Goal: Information Seeking & Learning: Check status

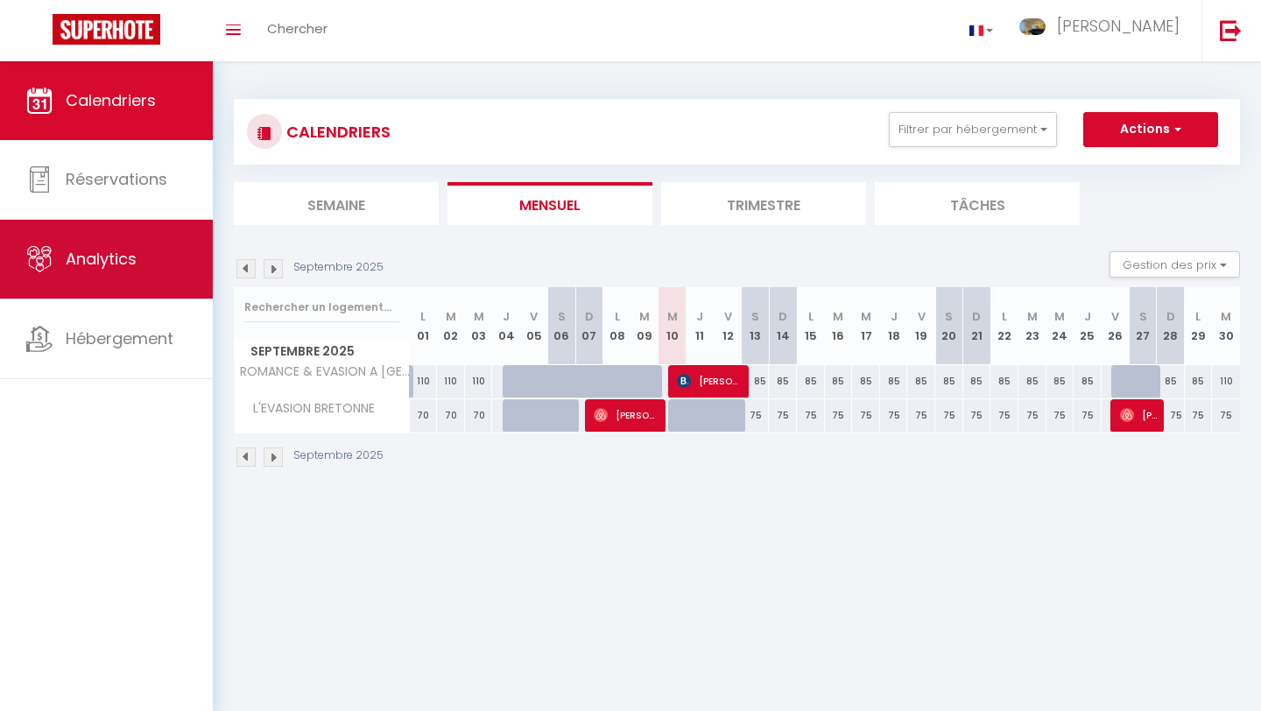
click at [169, 253] on link "Analytics" at bounding box center [106, 259] width 213 height 79
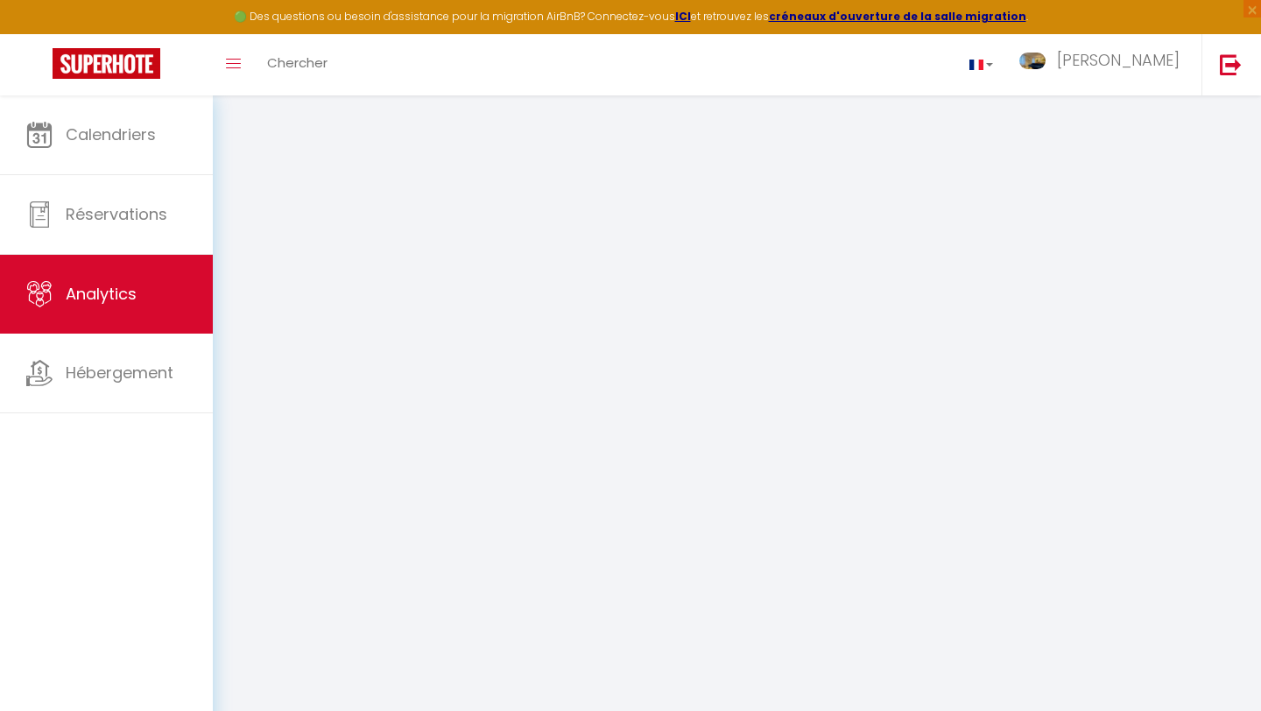
select select "2025"
select select "9"
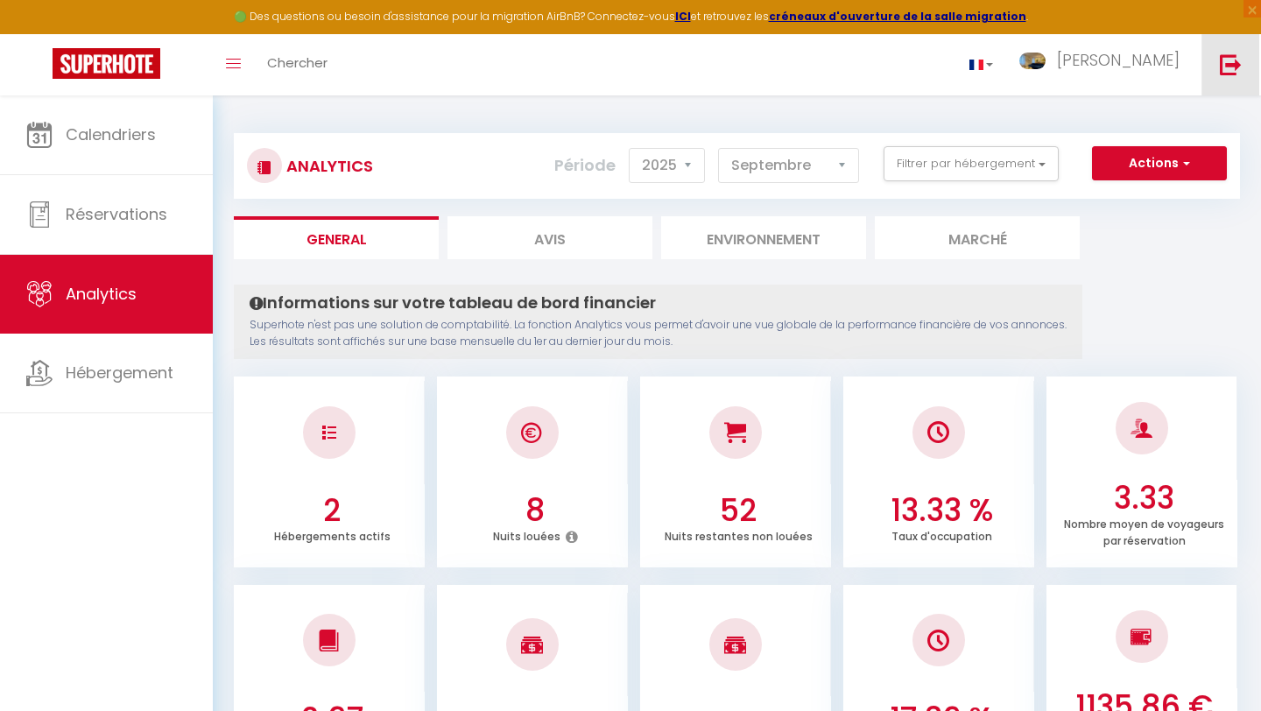
click at [1218, 66] on link at bounding box center [1231, 64] width 58 height 61
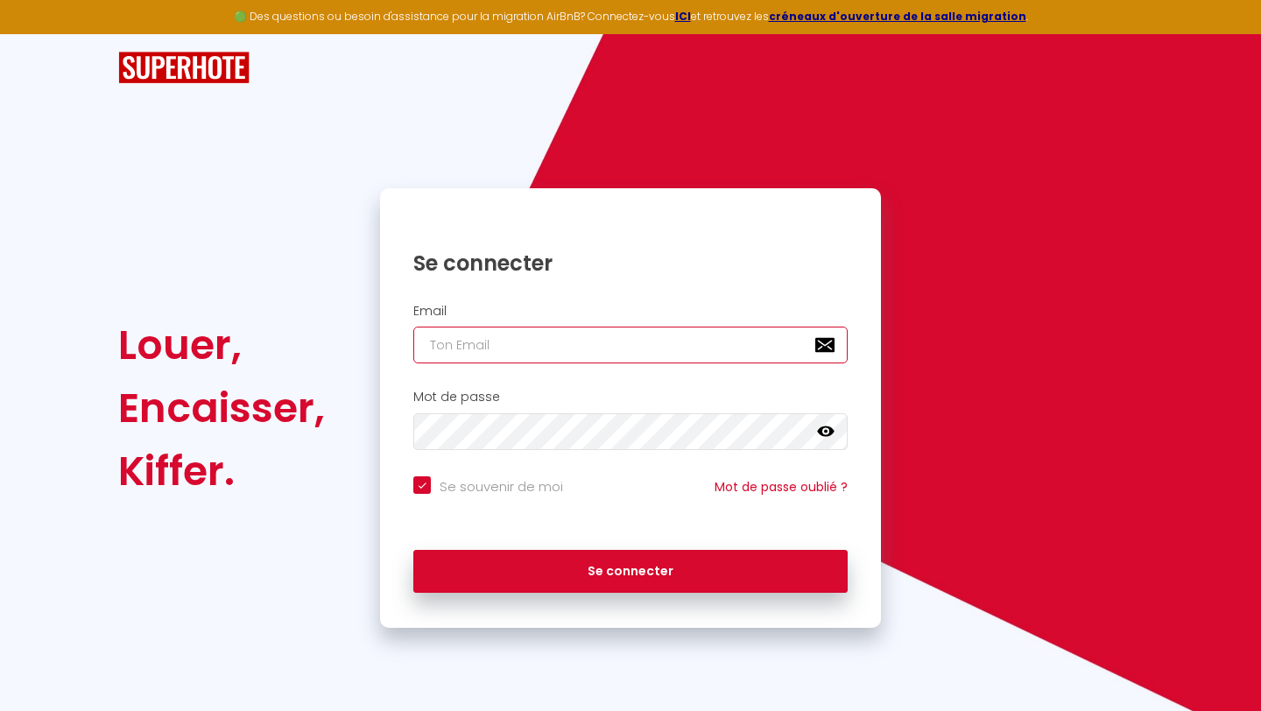
type input "[EMAIL_ADDRESS][DOMAIN_NAME]"
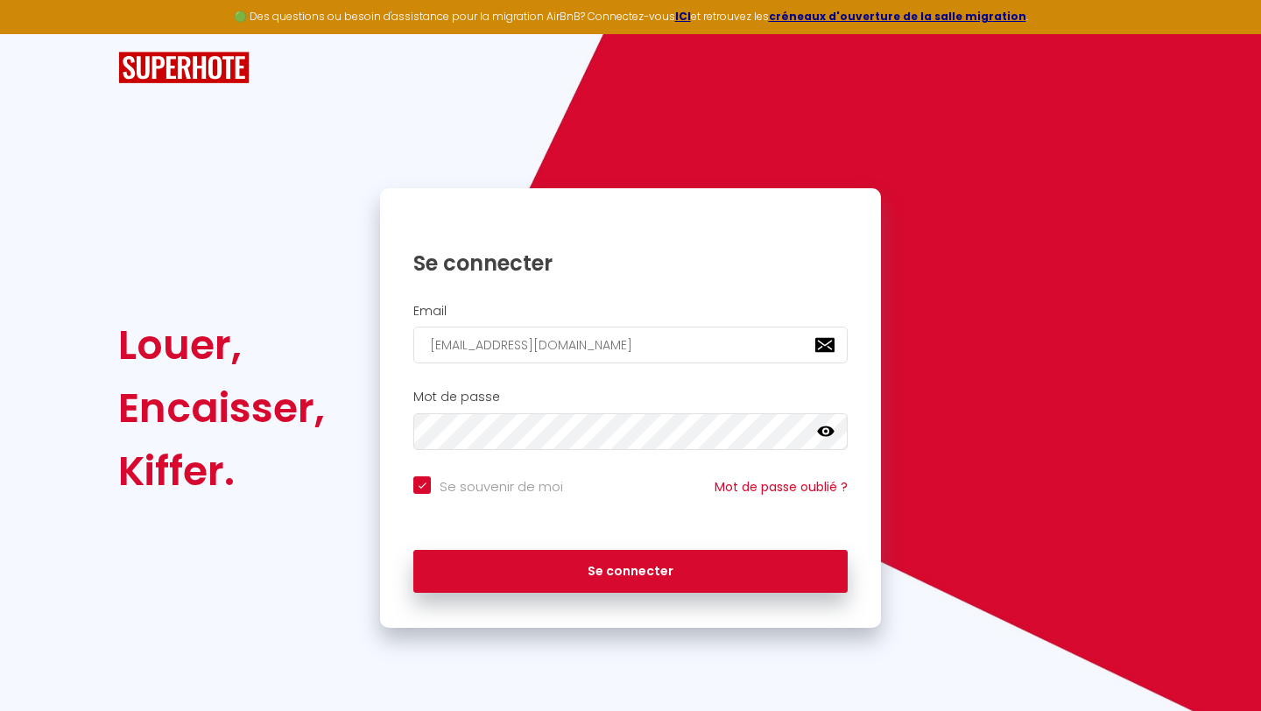
checkbox input "true"
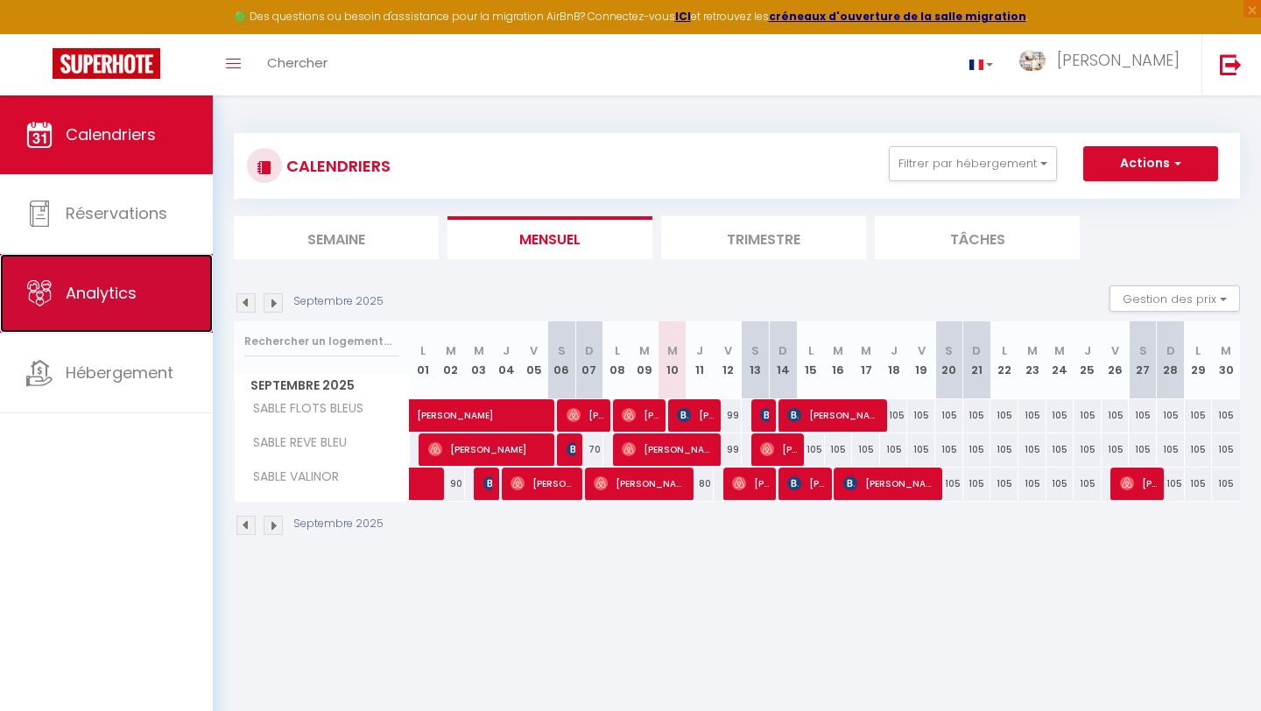
click at [153, 300] on link "Analytics" at bounding box center [106, 293] width 213 height 79
select select "2025"
select select "9"
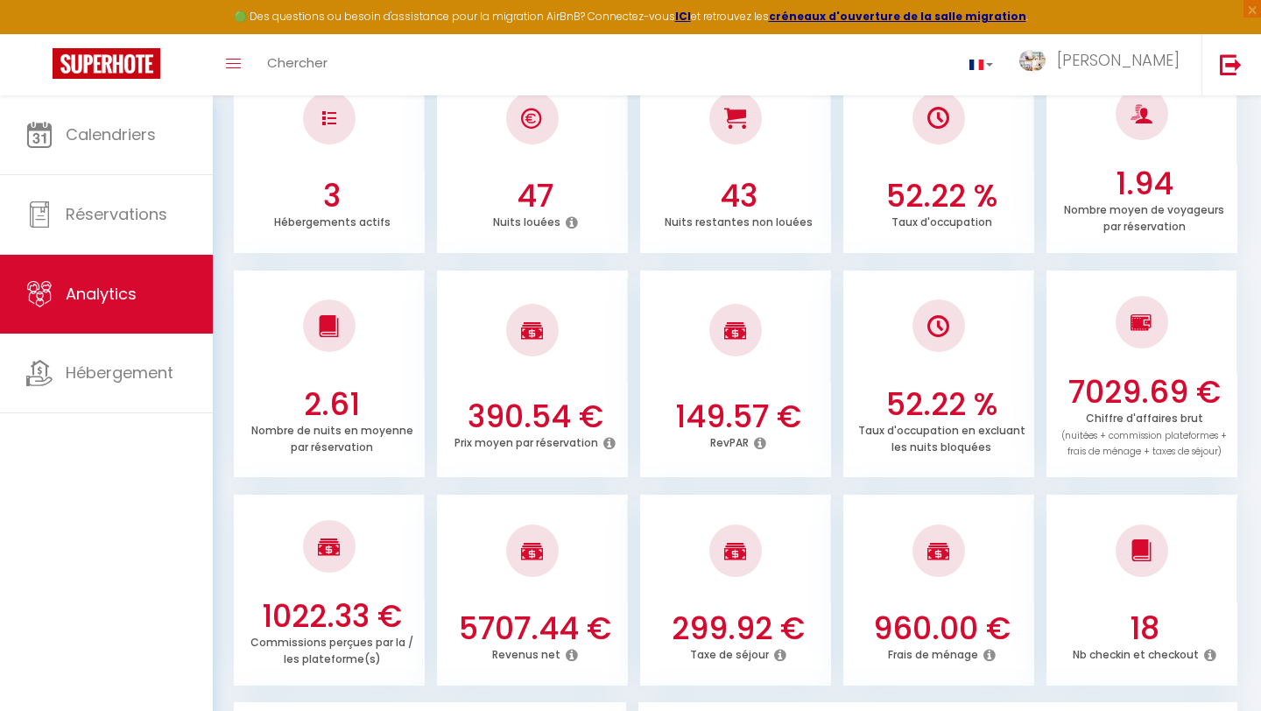
scroll to position [355, 0]
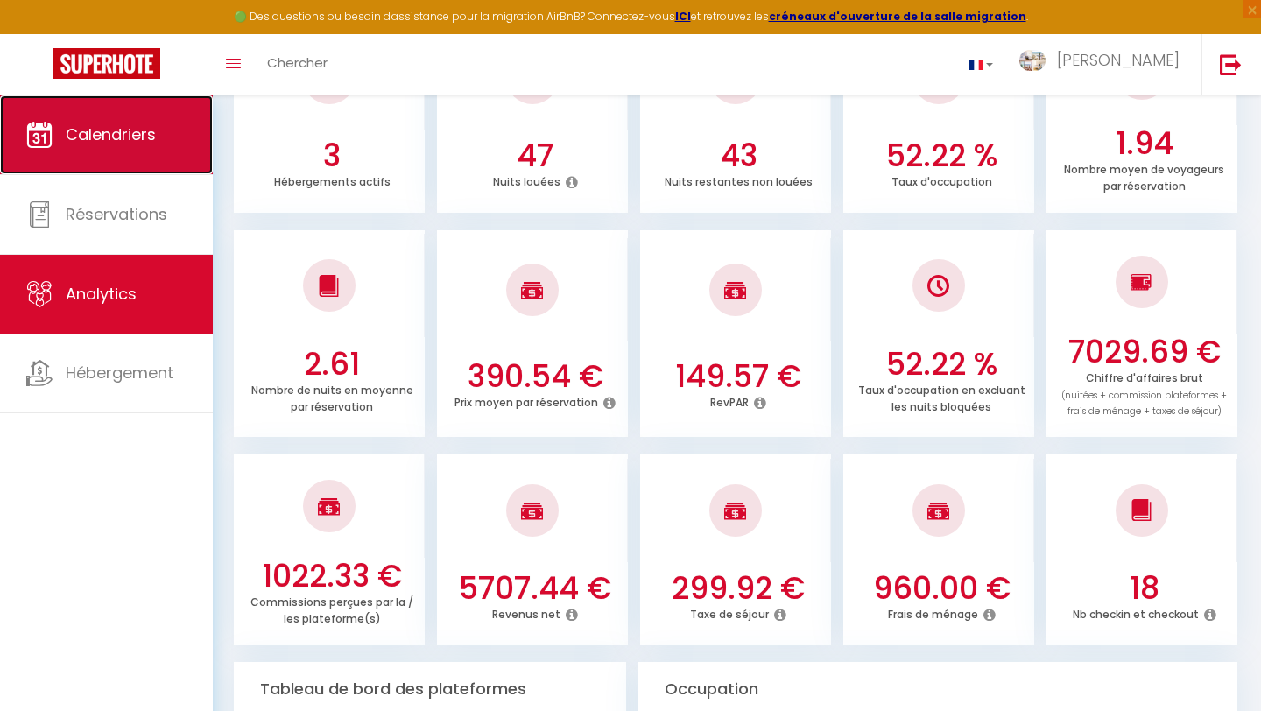
click at [115, 168] on link "Calendriers" at bounding box center [106, 134] width 213 height 79
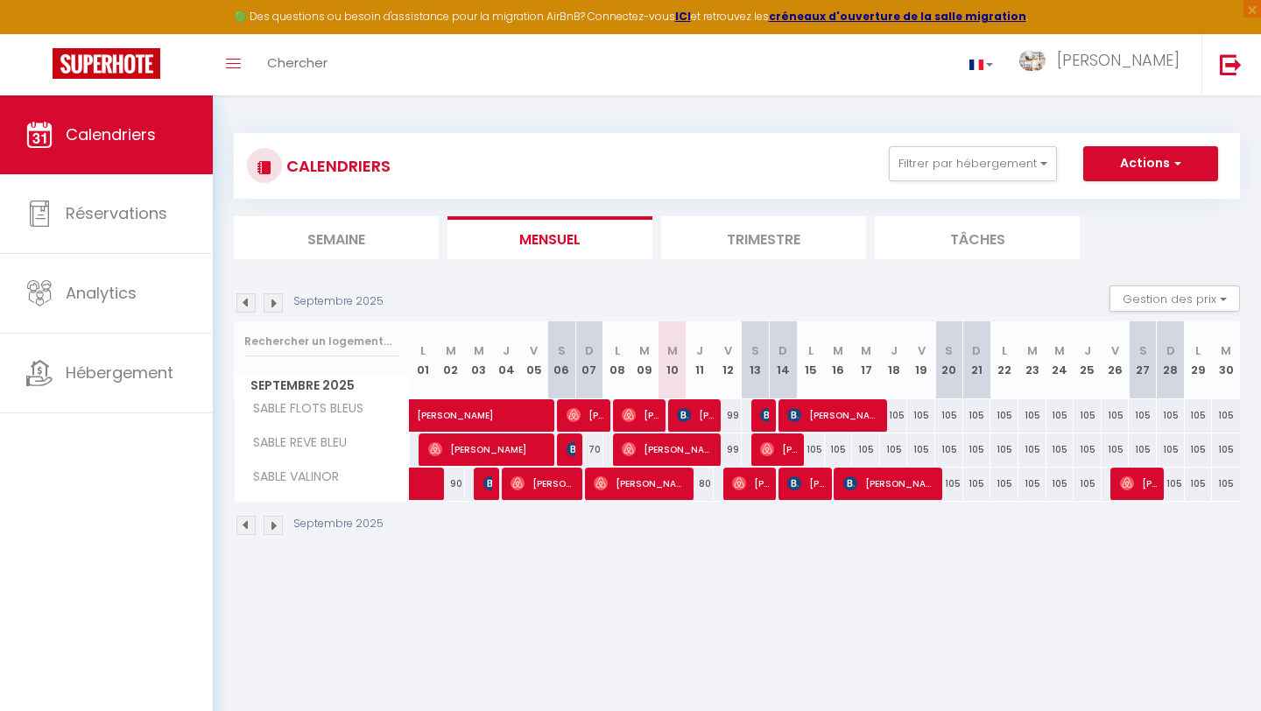
click at [786, 248] on li "Trimestre" at bounding box center [763, 237] width 205 height 43
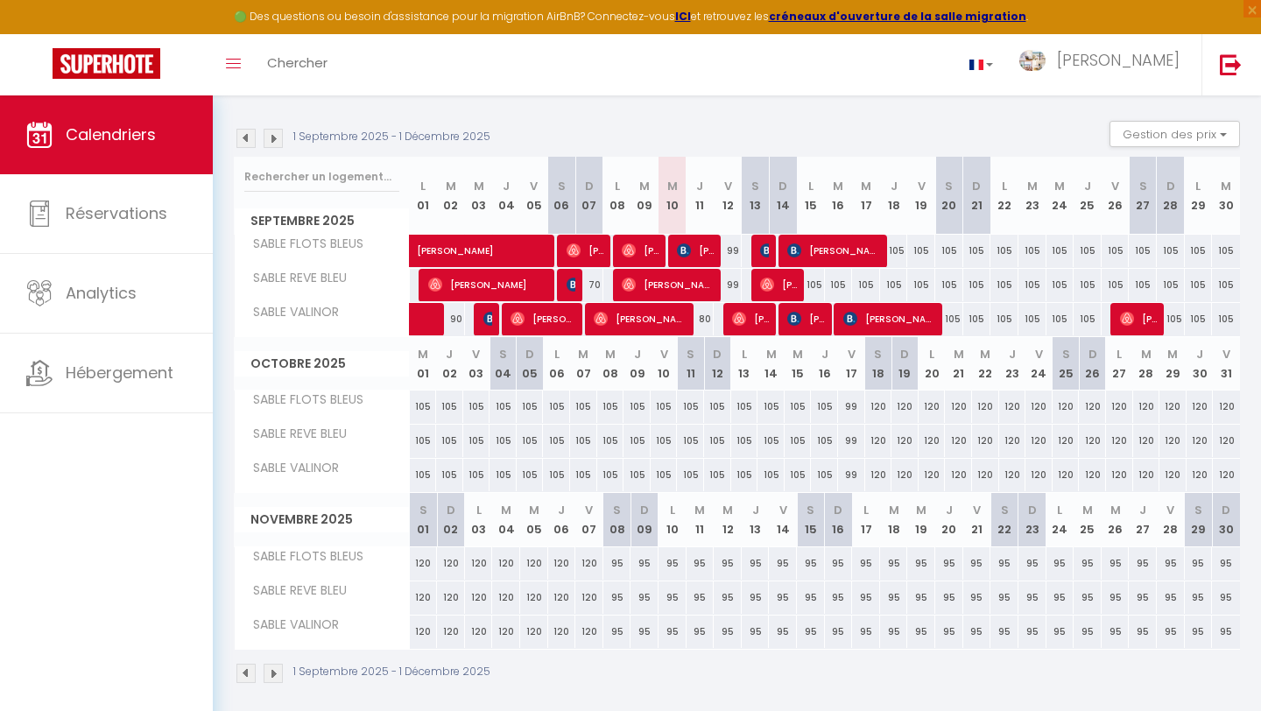
scroll to position [166, 0]
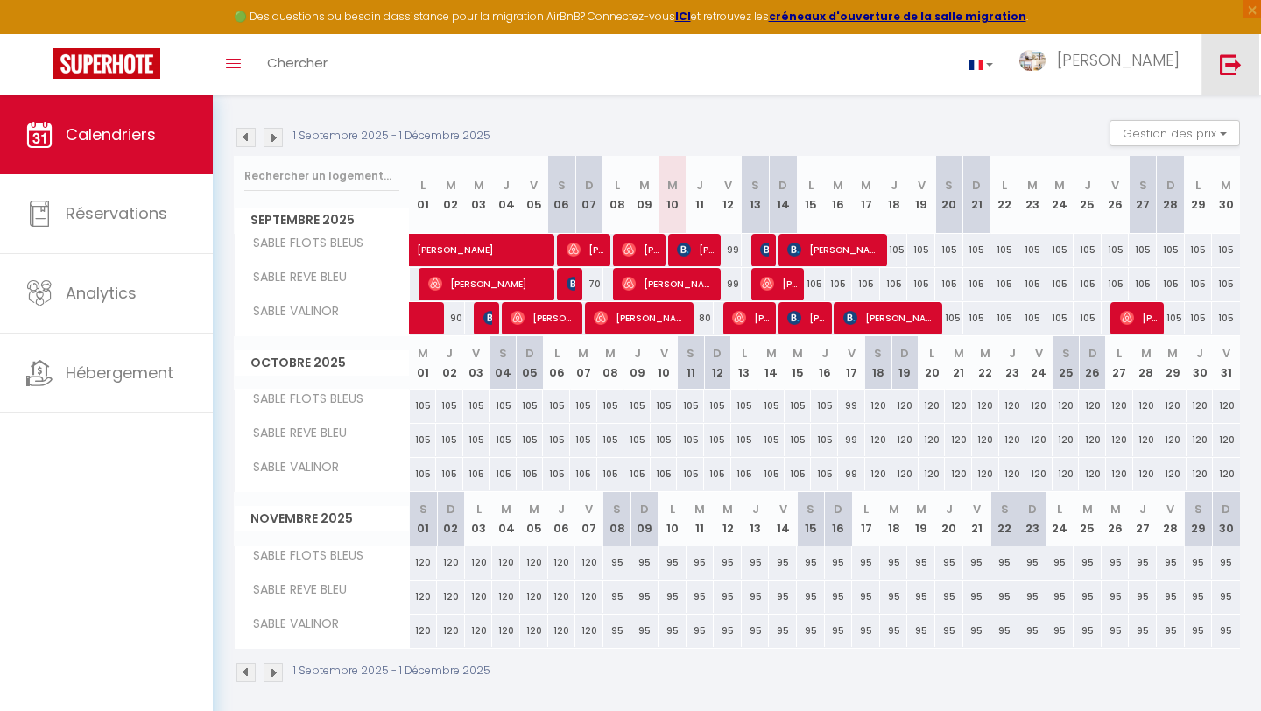
click at [1229, 71] on img at bounding box center [1231, 64] width 22 height 22
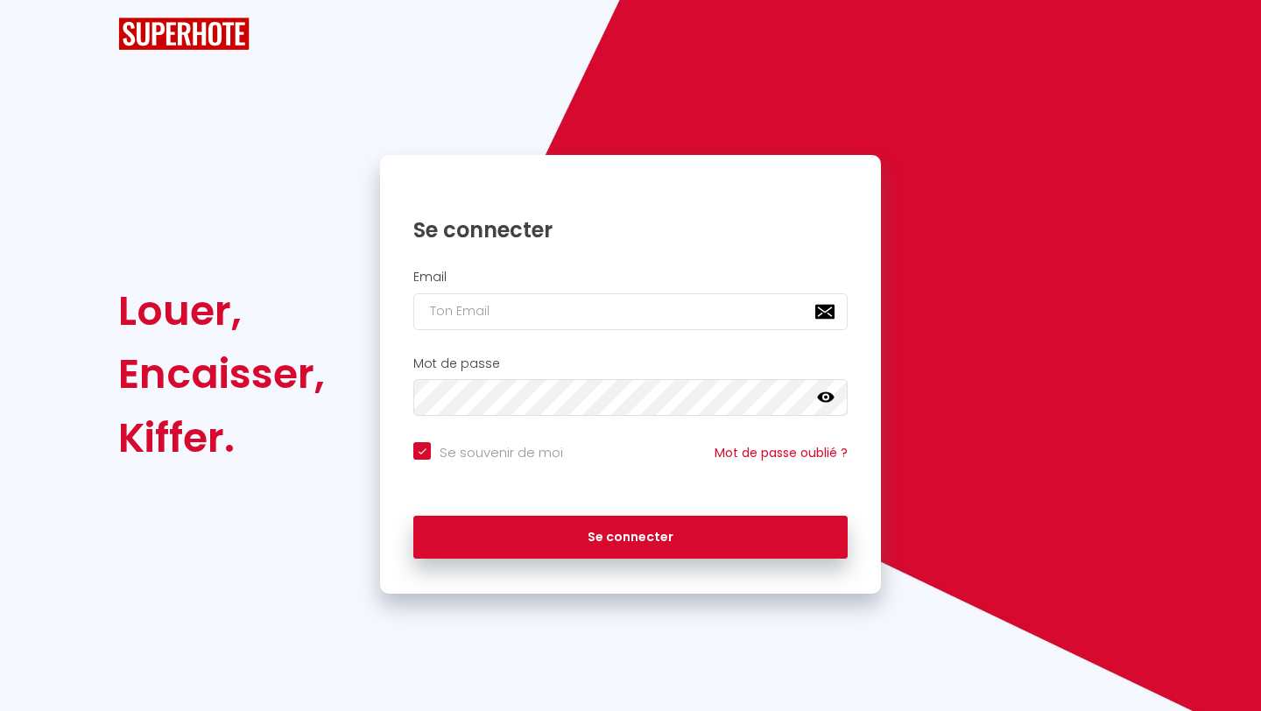
checkbox input "true"
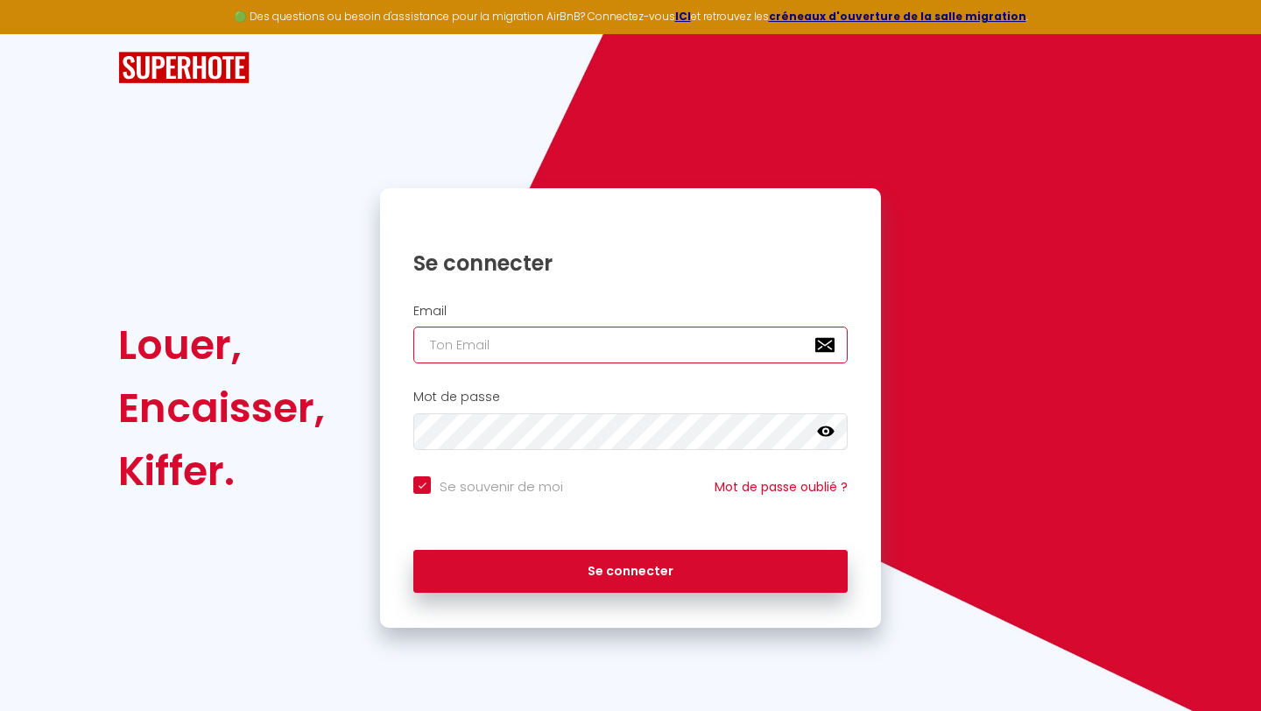
click at [558, 330] on input "email" at bounding box center [630, 345] width 434 height 37
type input "[EMAIL_ADDRESS][DOMAIN_NAME]"
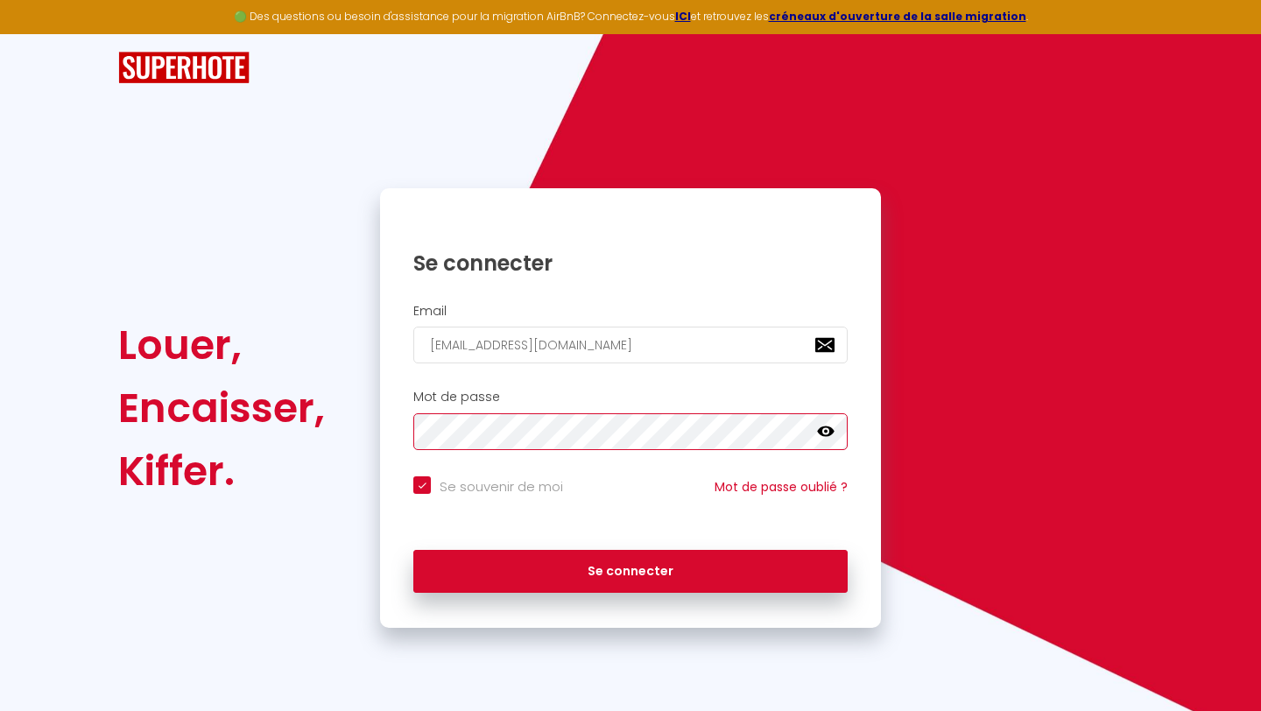
checkbox input "true"
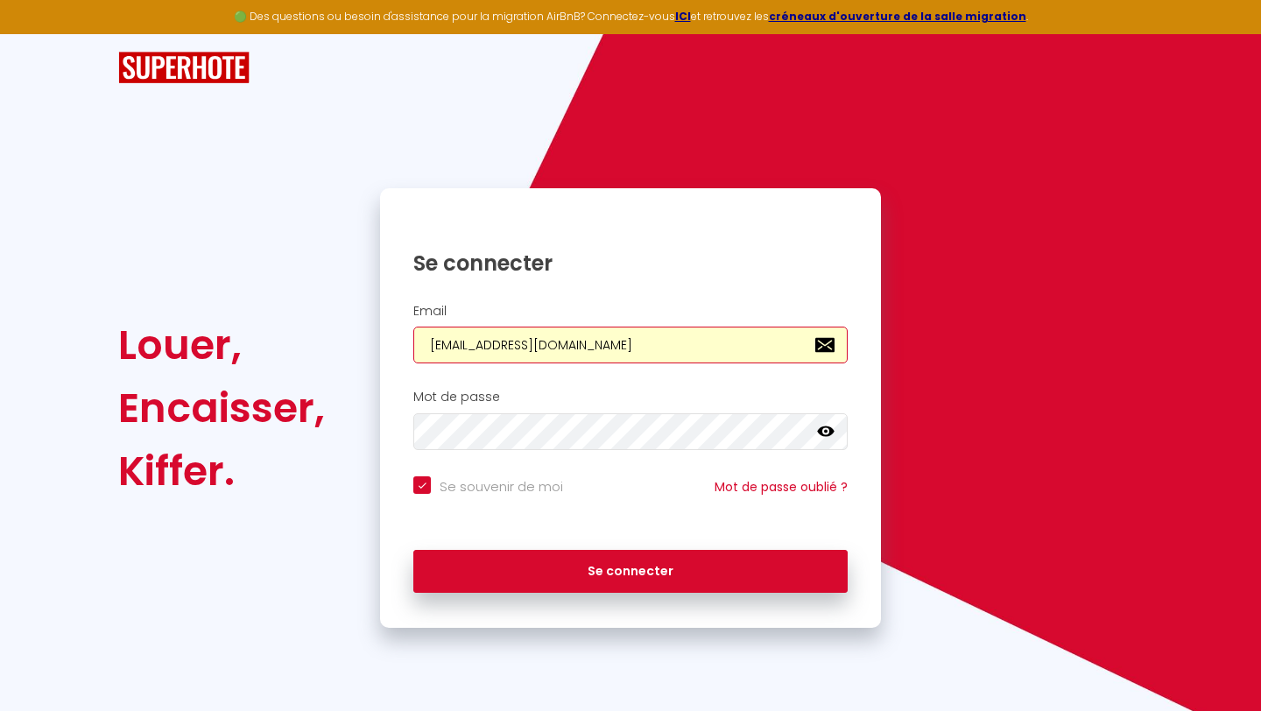
click at [533, 351] on input "[EMAIL_ADDRESS][DOMAIN_NAME]" at bounding box center [630, 345] width 434 height 37
checkbox input "true"
type input "[PERSON_NAME][EMAIL_ADDRESS][DOMAIN_NAME]"
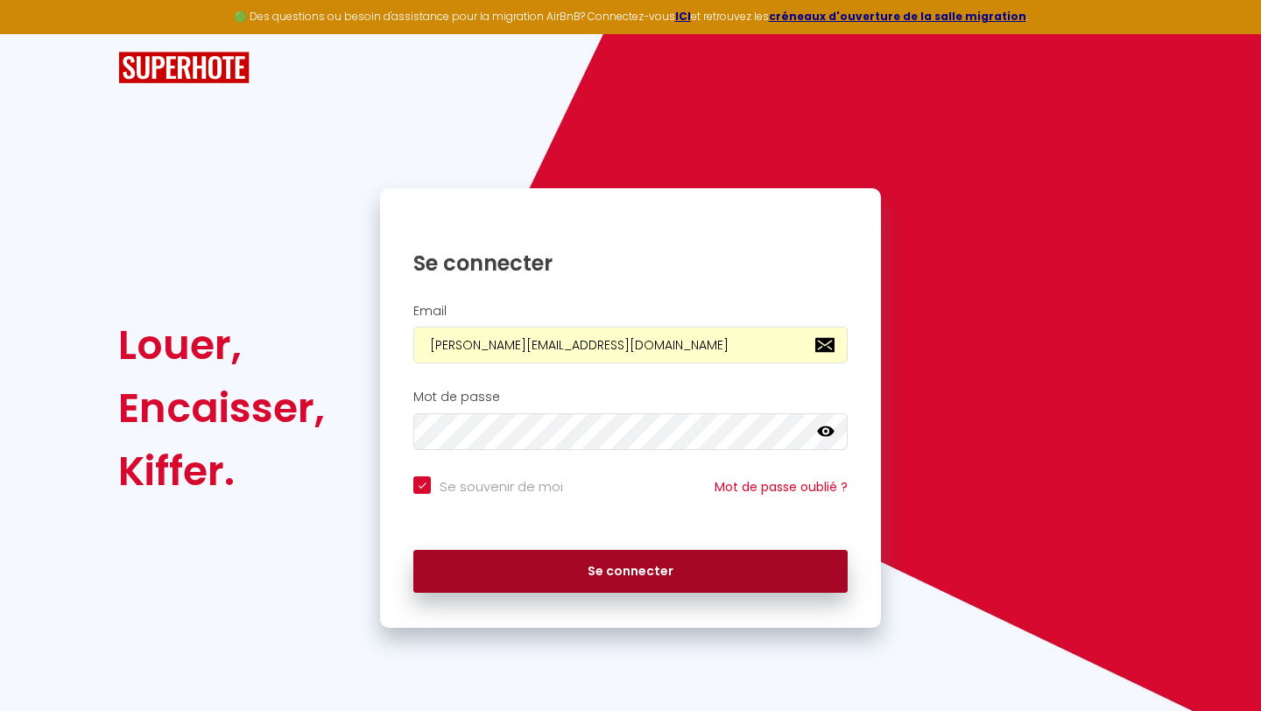
click at [515, 561] on button "Se connecter" at bounding box center [630, 572] width 434 height 44
checkbox input "true"
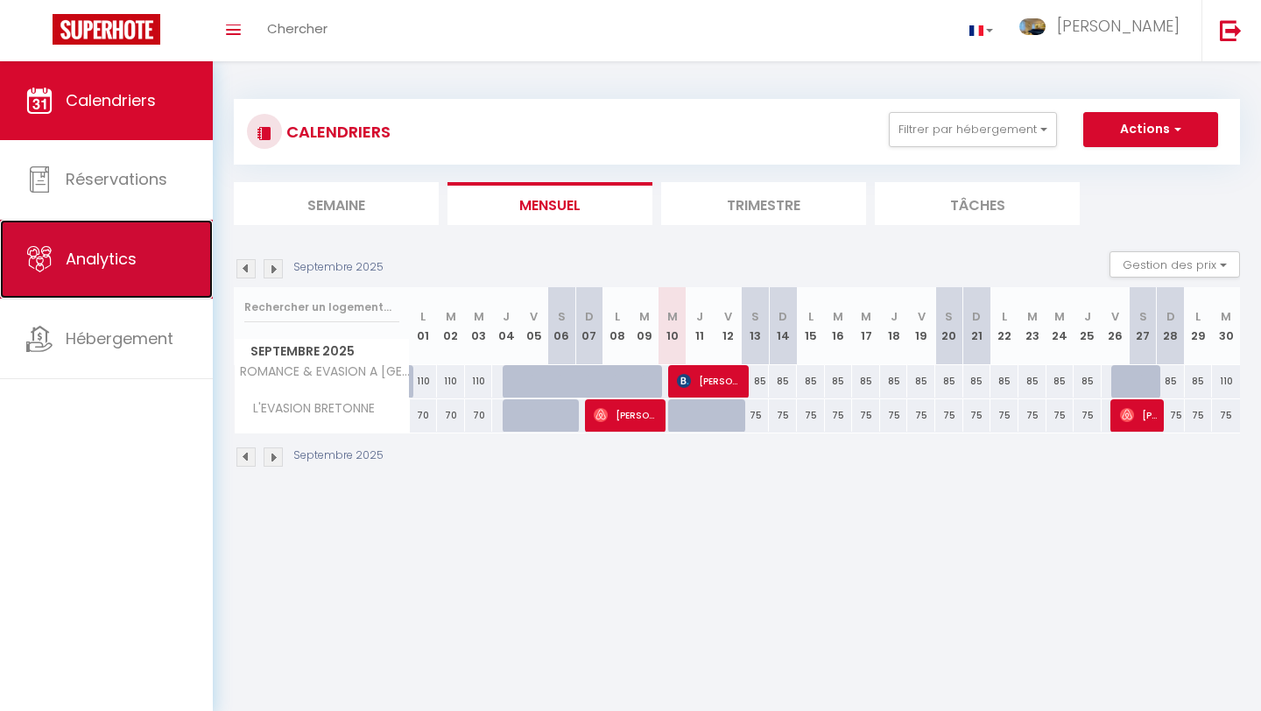
click at [112, 261] on span "Analytics" at bounding box center [101, 259] width 71 height 22
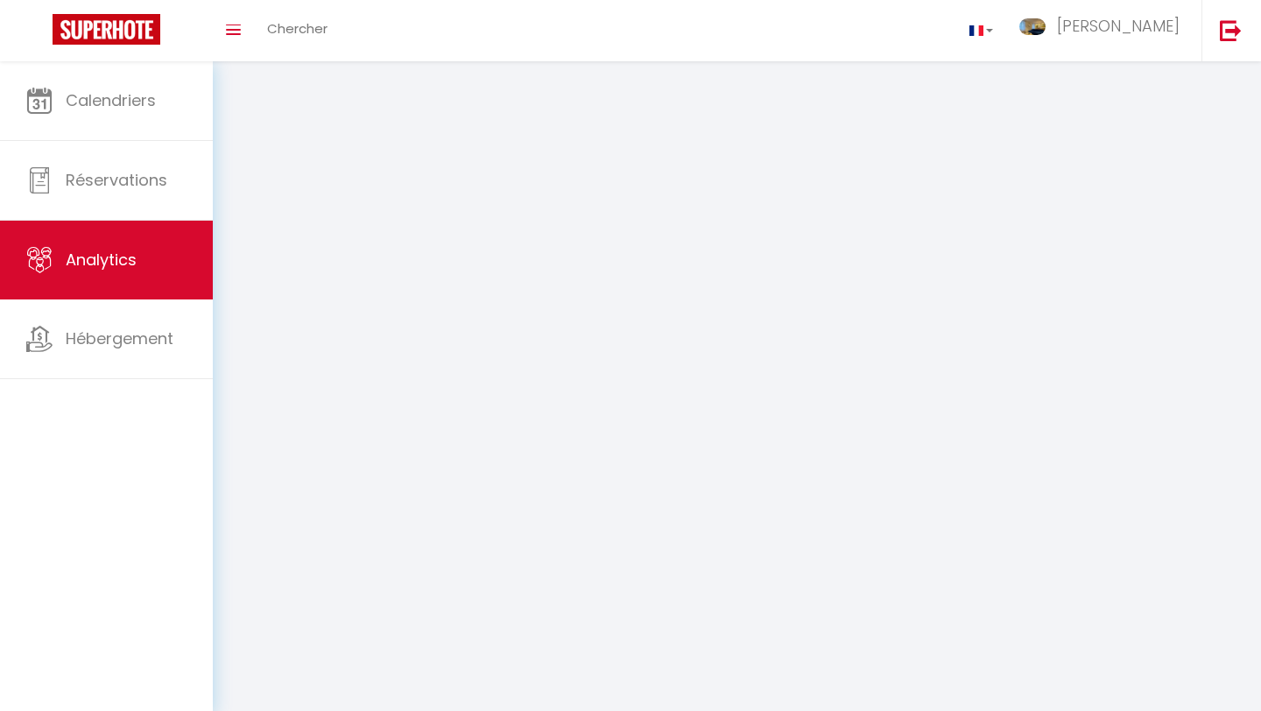
select select "2025"
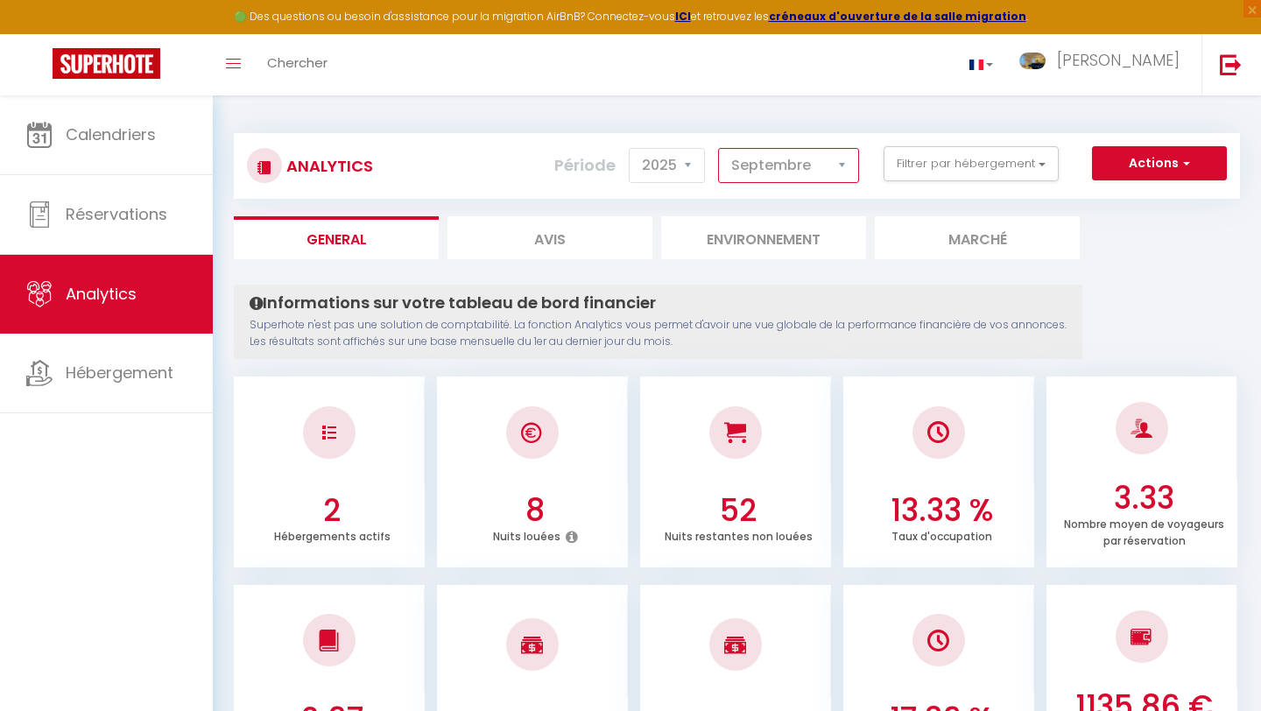
click at [783, 152] on select "[PERSON_NAME] Mars [PERSON_NAME] Juin Juillet Août Septembre Octobre Novembre D…" at bounding box center [788, 165] width 141 height 35
click at [719, 148] on select "[PERSON_NAME] Mars [PERSON_NAME] Juin Juillet Août Septembre Octobre Novembre D…" at bounding box center [788, 165] width 141 height 35
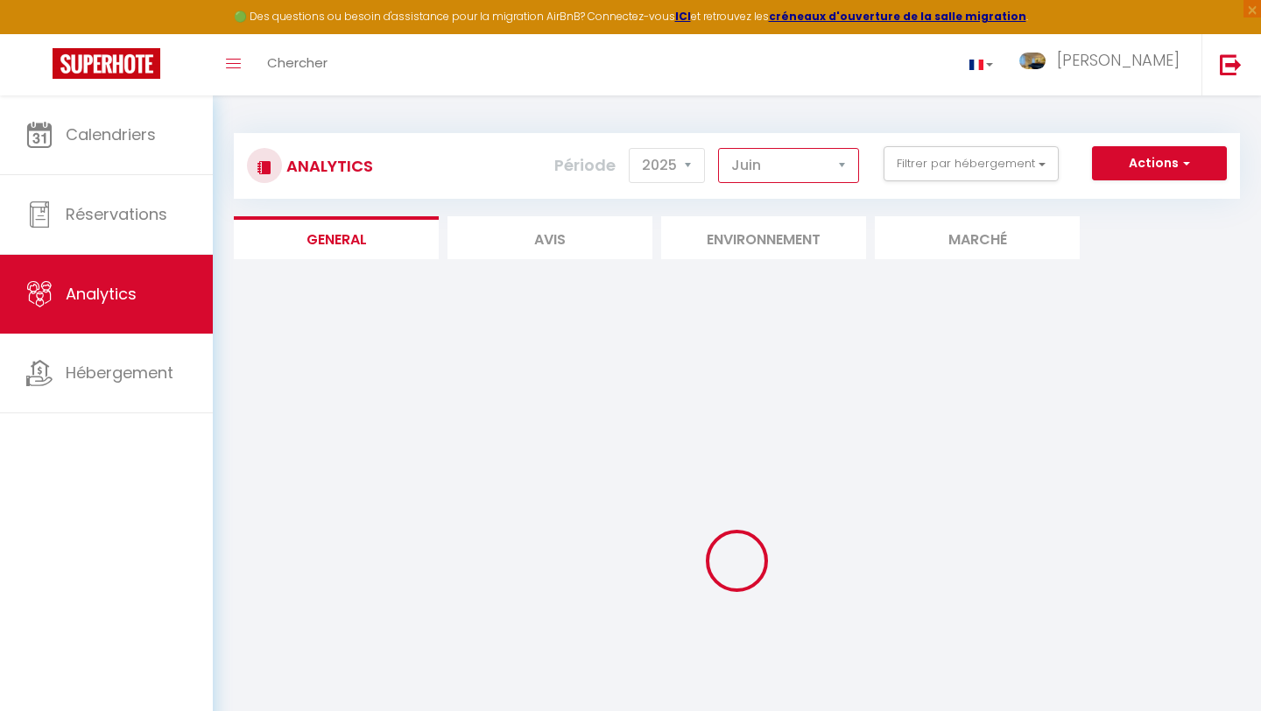
click at [768, 156] on select "[PERSON_NAME] Mars [PERSON_NAME] Juin Juillet Août Septembre Octobre Novembre D…" at bounding box center [788, 165] width 141 height 35
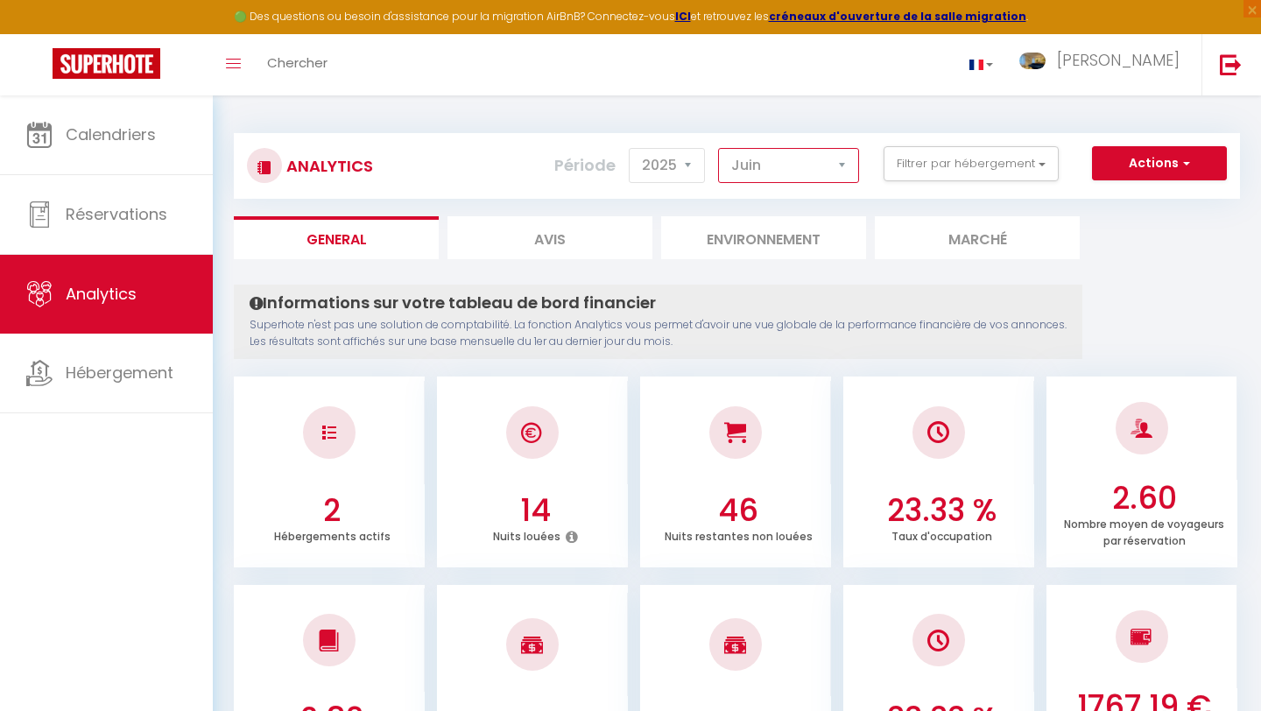
click at [719, 148] on select "[PERSON_NAME] Mars [PERSON_NAME] Juin Juillet Août Septembre Octobre Novembre D…" at bounding box center [788, 165] width 141 height 35
click at [752, 170] on select "[PERSON_NAME] Mars [PERSON_NAME] Juin Juillet Août Septembre Octobre Novembre D…" at bounding box center [788, 165] width 141 height 35
click at [719, 148] on select "[PERSON_NAME] Mars [PERSON_NAME] Juin Juillet Août Septembre Octobre Novembre D…" at bounding box center [788, 165] width 141 height 35
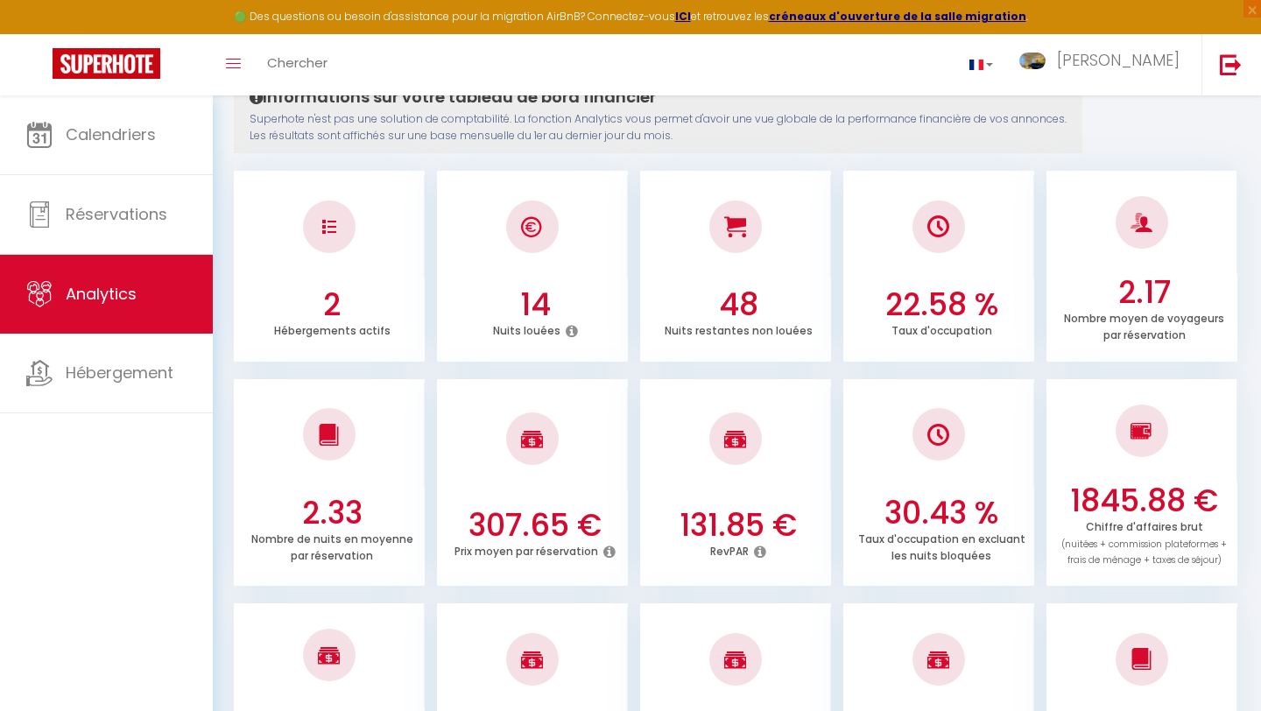
scroll to position [21, 0]
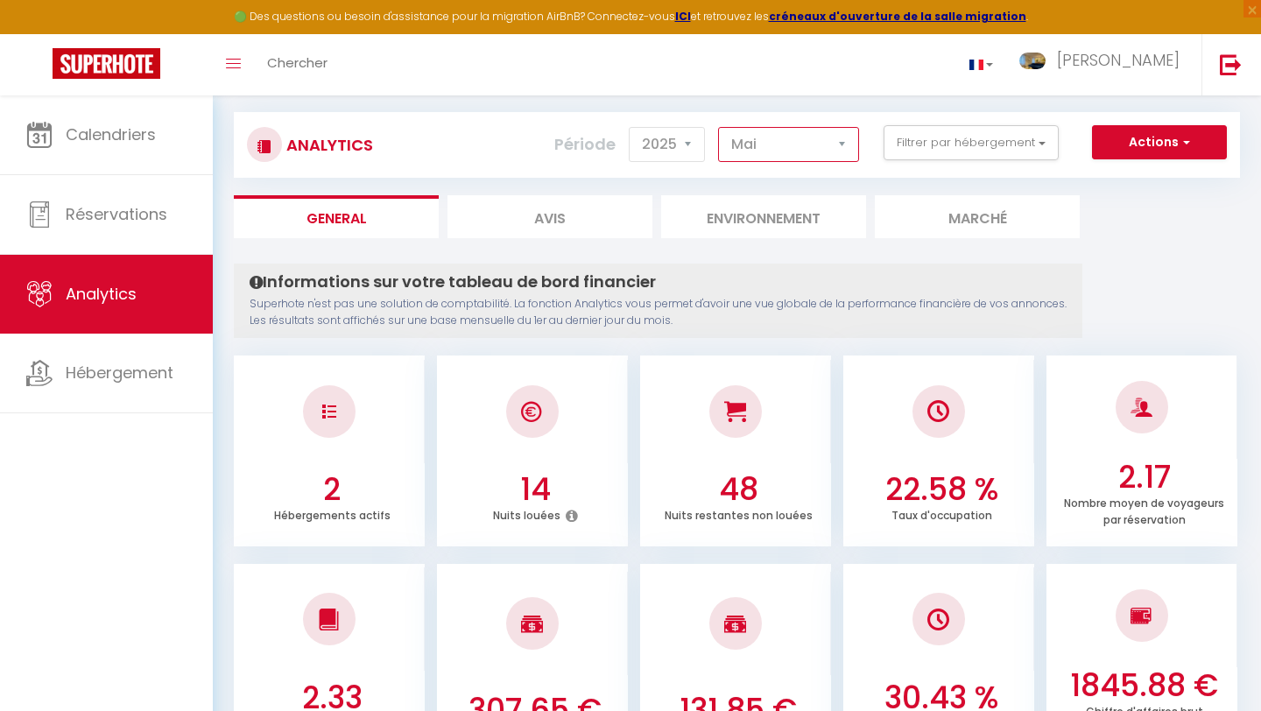
click at [781, 153] on select "[PERSON_NAME] Mars [PERSON_NAME] Juin Juillet Août Septembre Octobre Novembre D…" at bounding box center [788, 144] width 141 height 35
click at [719, 127] on select "[PERSON_NAME] Mars [PERSON_NAME] Juin Juillet Août Septembre Octobre Novembre D…" at bounding box center [788, 144] width 141 height 35
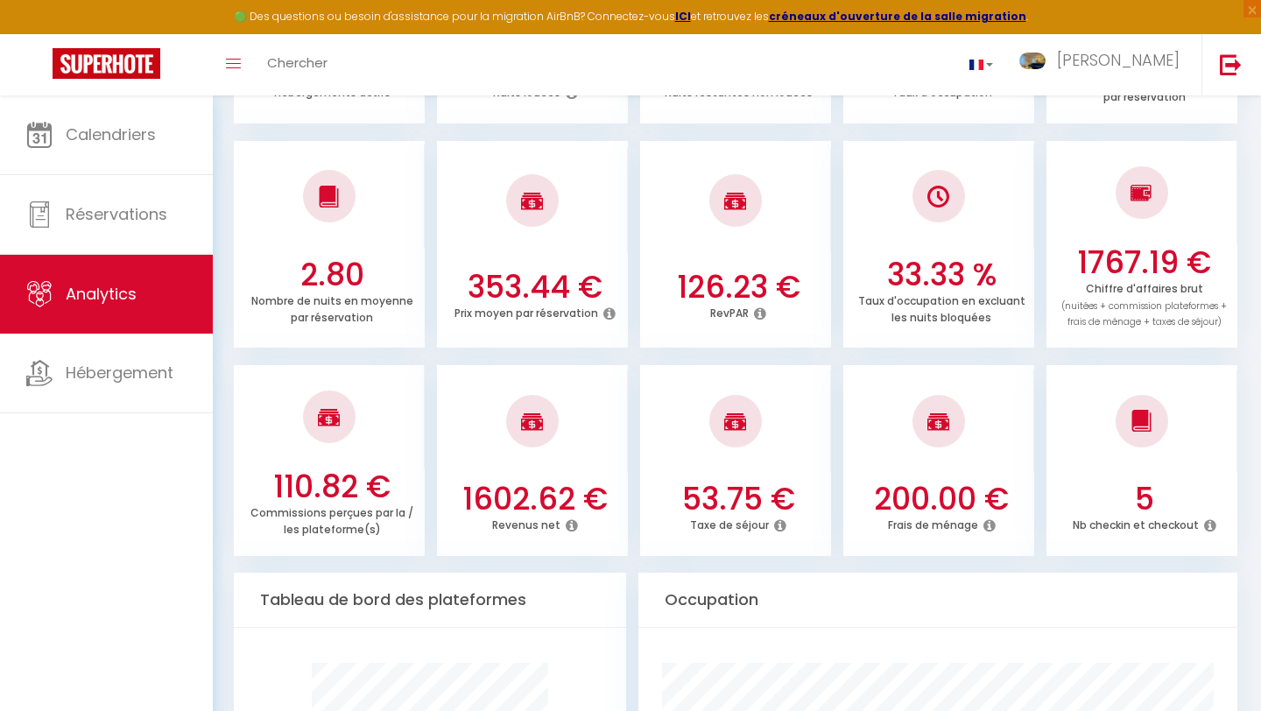
scroll to position [41, 0]
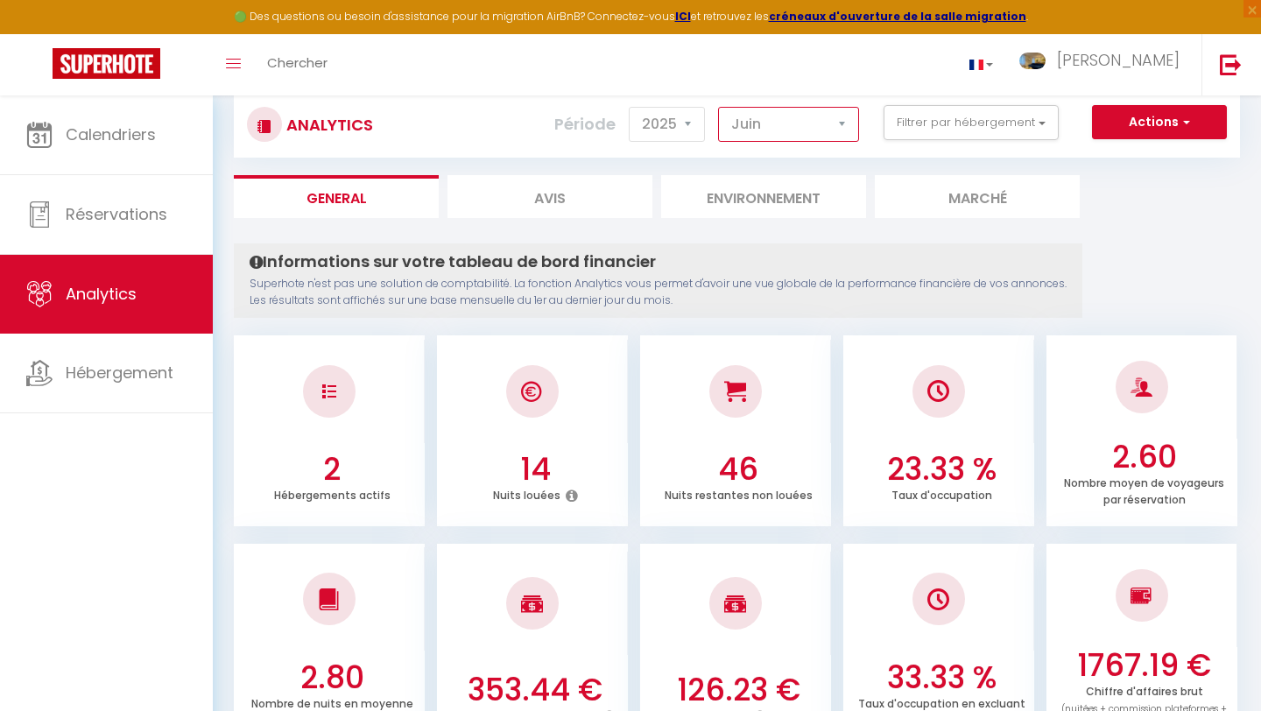
click at [781, 122] on select "[PERSON_NAME] Mars [PERSON_NAME] Juin Juillet Août Septembre Octobre Novembre D…" at bounding box center [788, 124] width 141 height 35
click at [719, 107] on select "[PERSON_NAME] Mars [PERSON_NAME] Juin Juillet Août Septembre Octobre Novembre D…" at bounding box center [788, 124] width 141 height 35
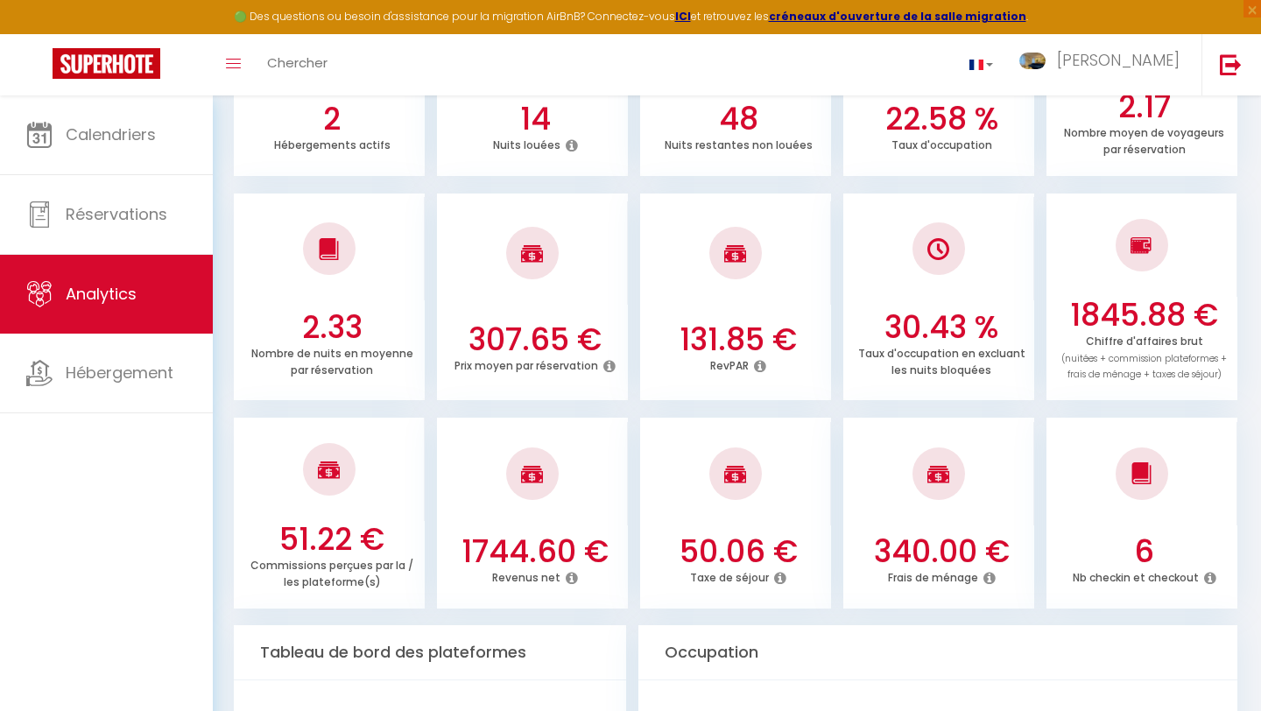
scroll to position [0, 0]
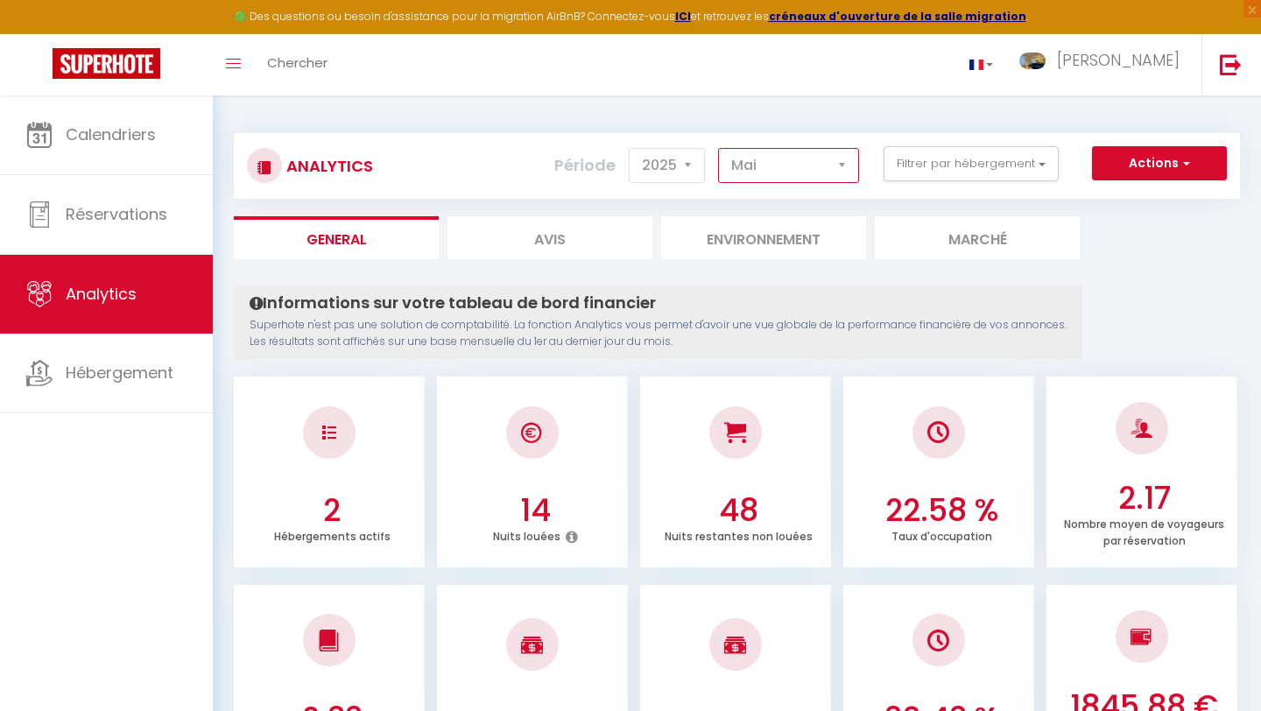
click at [828, 159] on select "[PERSON_NAME] Mars [PERSON_NAME] Juin Juillet Août Septembre Octobre Novembre D…" at bounding box center [788, 165] width 141 height 35
click at [719, 148] on select "[PERSON_NAME] Mars [PERSON_NAME] Juin Juillet Août Septembre Octobre Novembre D…" at bounding box center [788, 165] width 141 height 35
click at [805, 166] on select "[PERSON_NAME] Mars [PERSON_NAME] Juin Juillet Août Septembre Octobre Novembre D…" at bounding box center [788, 165] width 141 height 35
click at [719, 148] on select "[PERSON_NAME] Mars [PERSON_NAME] Juin Juillet Août Septembre Octobre Novembre D…" at bounding box center [788, 165] width 141 height 35
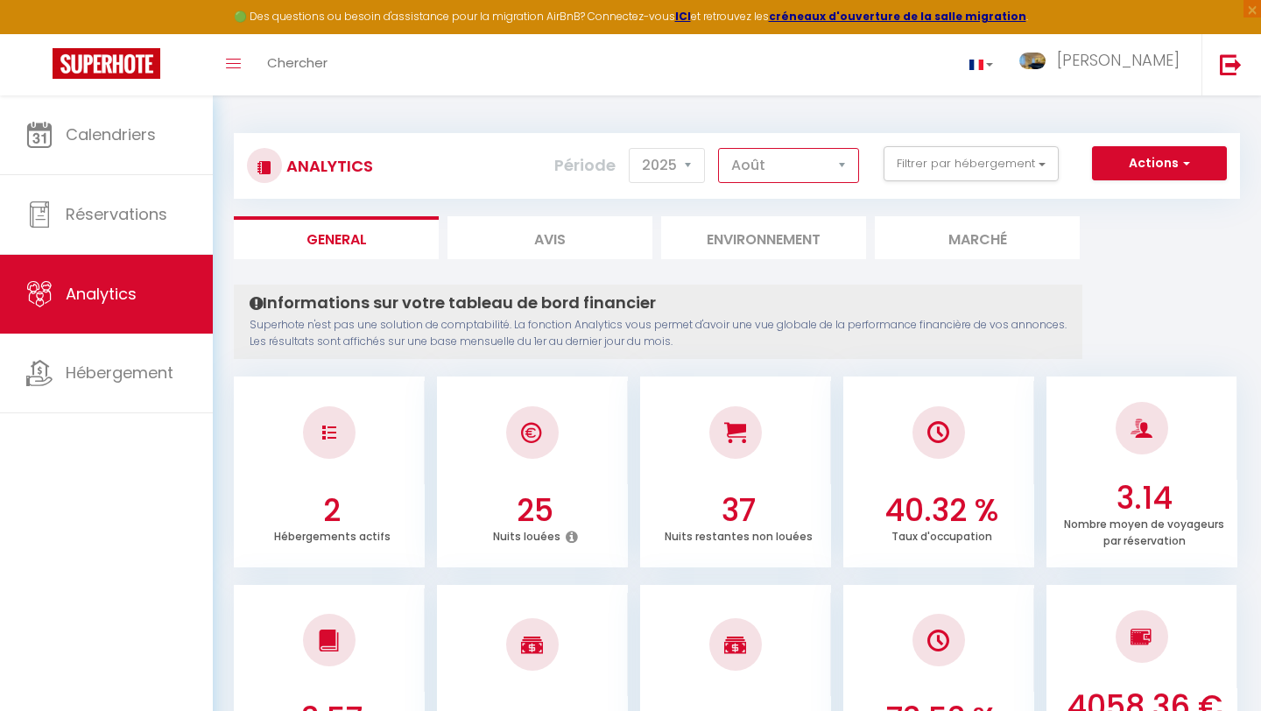
click at [759, 164] on select "[PERSON_NAME] Mars [PERSON_NAME] Juin Juillet Août Septembre Octobre Novembre D…" at bounding box center [788, 165] width 141 height 35
select select "9"
click at [719, 148] on select "[PERSON_NAME] Mars [PERSON_NAME] Juin Juillet Août Septembre Octobre Novembre D…" at bounding box center [788, 165] width 141 height 35
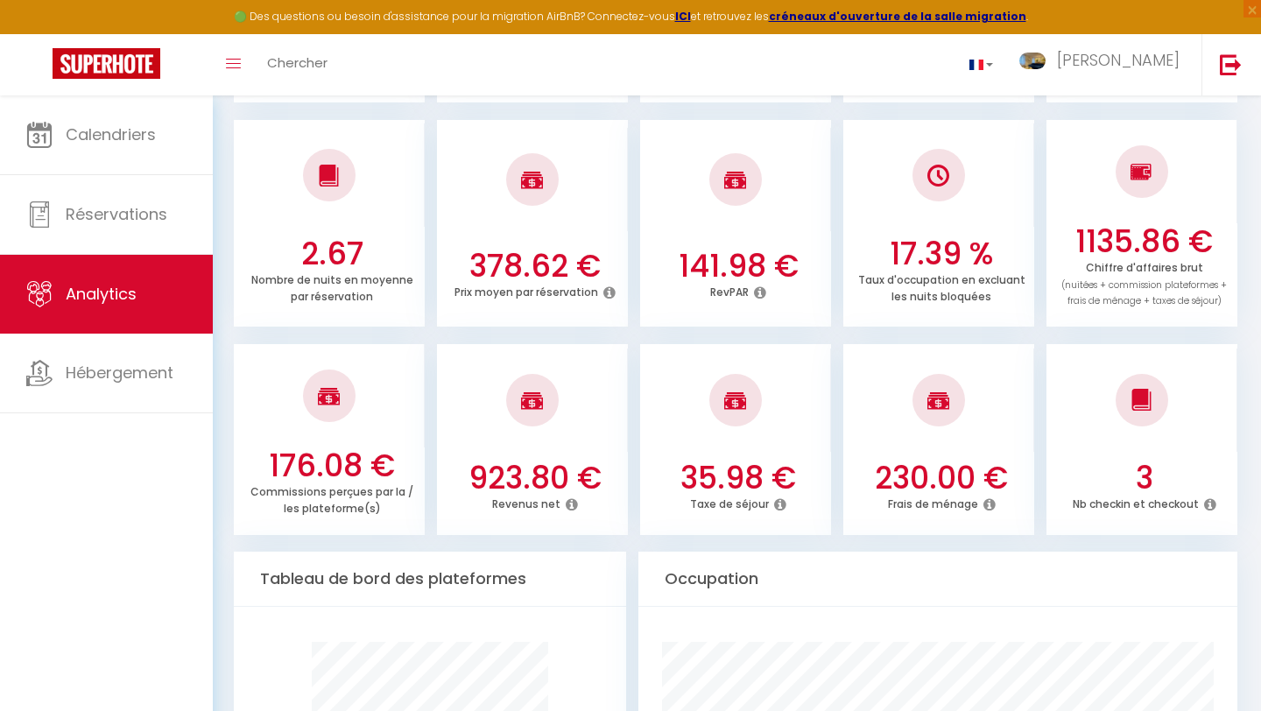
scroll to position [462, 0]
